Goal: Task Accomplishment & Management: Manage account settings

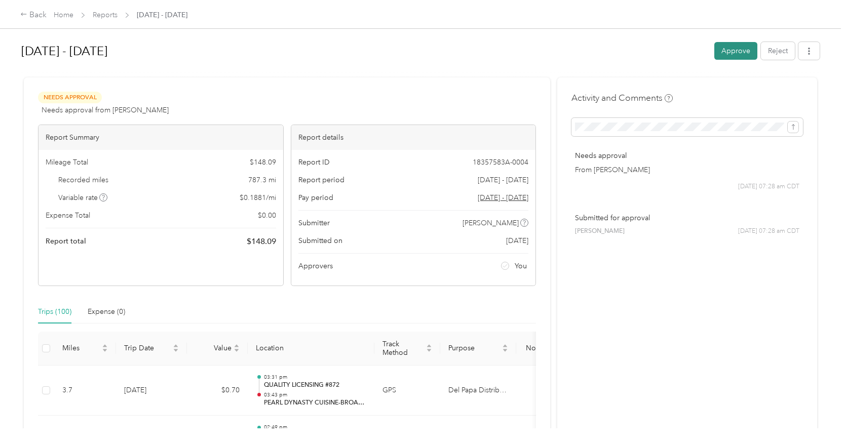
click at [738, 55] on button "Approve" at bounding box center [735, 51] width 43 height 18
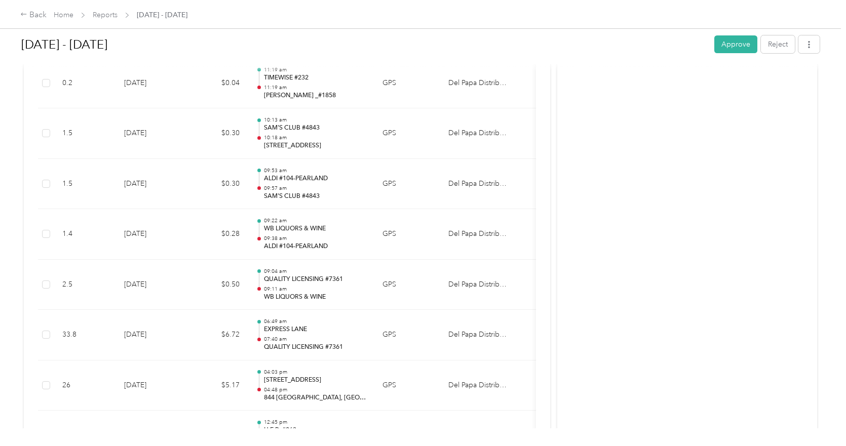
scroll to position [2424, 0]
click at [736, 44] on button "Approve" at bounding box center [735, 44] width 43 height 18
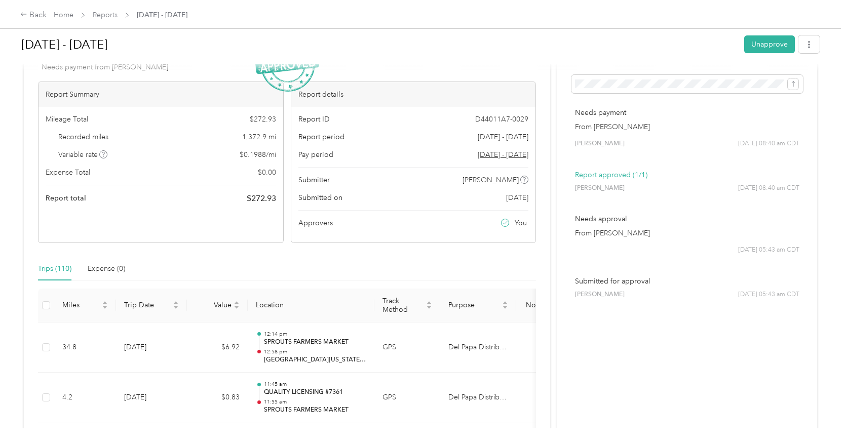
scroll to position [0, 0]
